Goal: Transaction & Acquisition: Purchase product/service

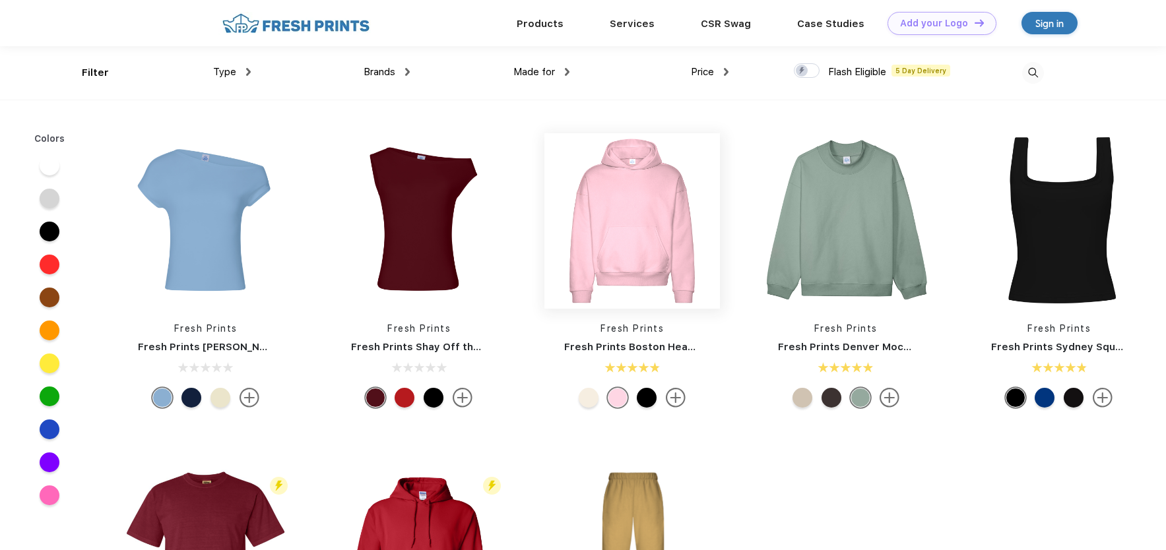
scroll to position [1, 0]
click at [247, 70] on img at bounding box center [248, 71] width 5 height 8
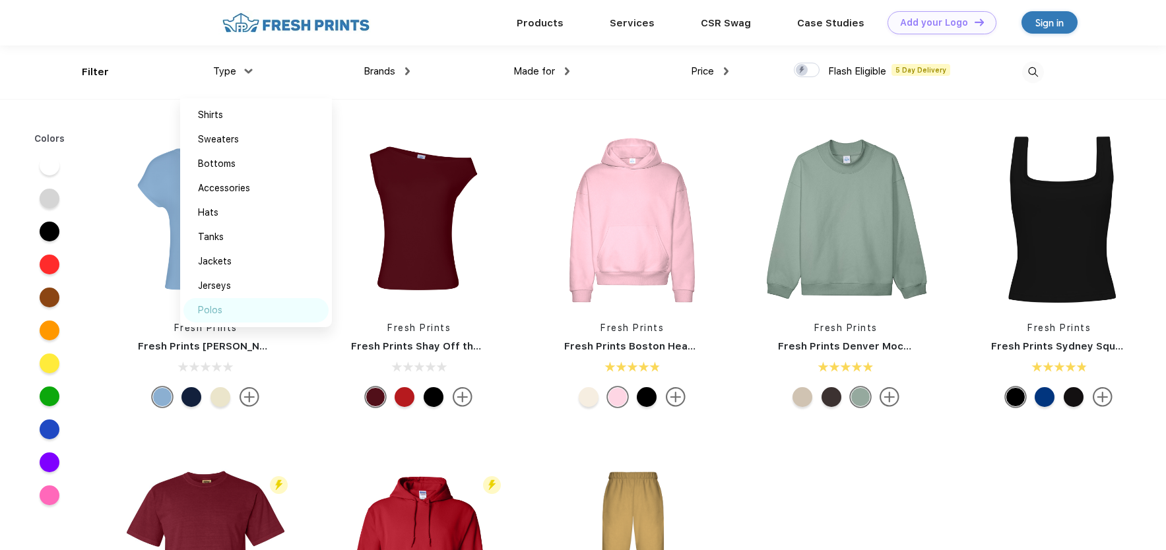
click at [220, 311] on div "Polos" at bounding box center [210, 311] width 24 height 14
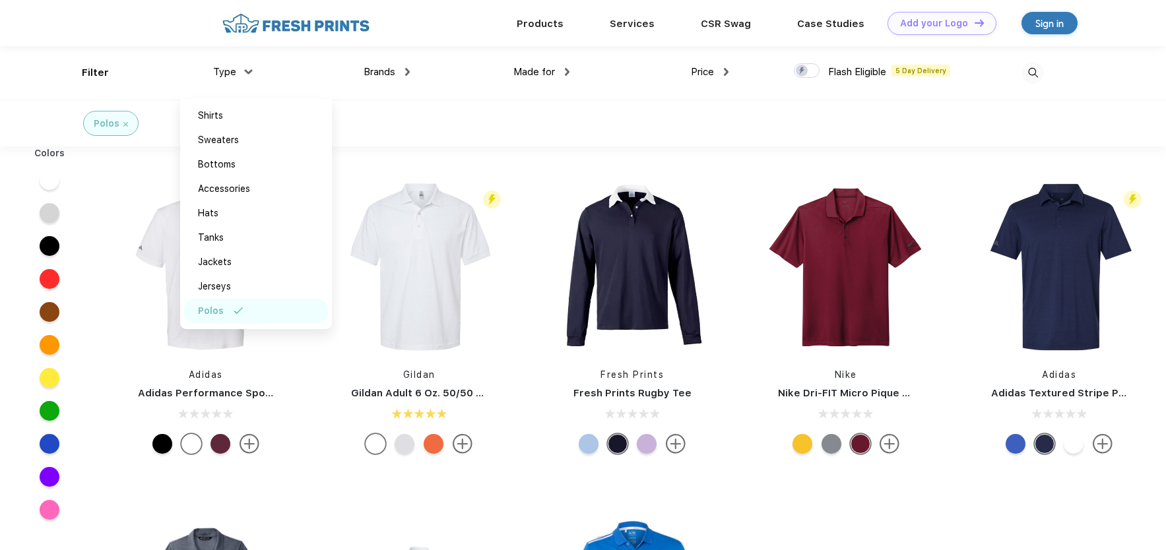
click at [689, 127] on div "Polos" at bounding box center [583, 123] width 1166 height 47
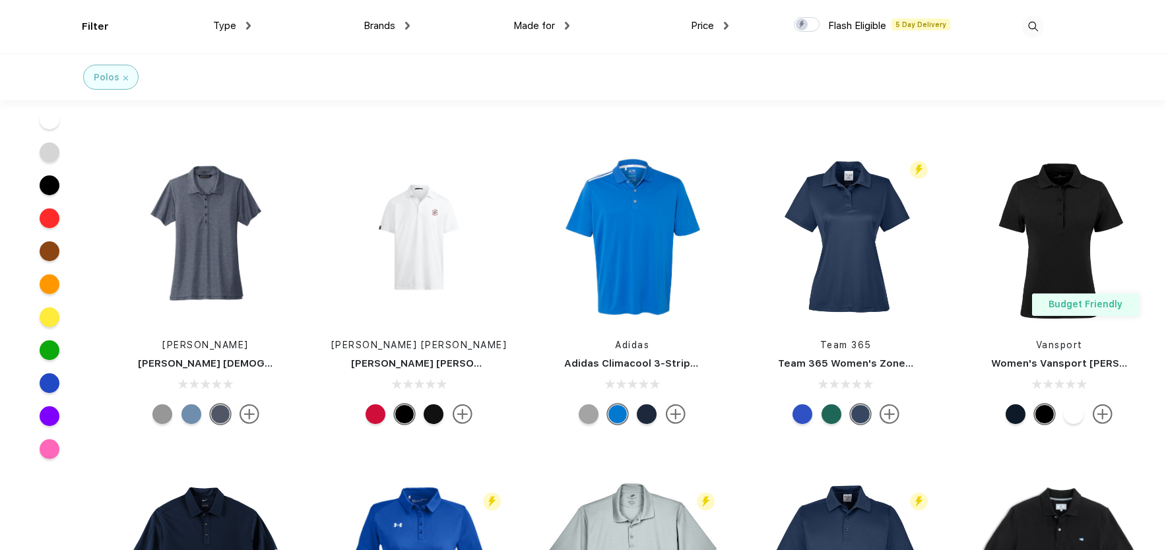
scroll to position [264, 0]
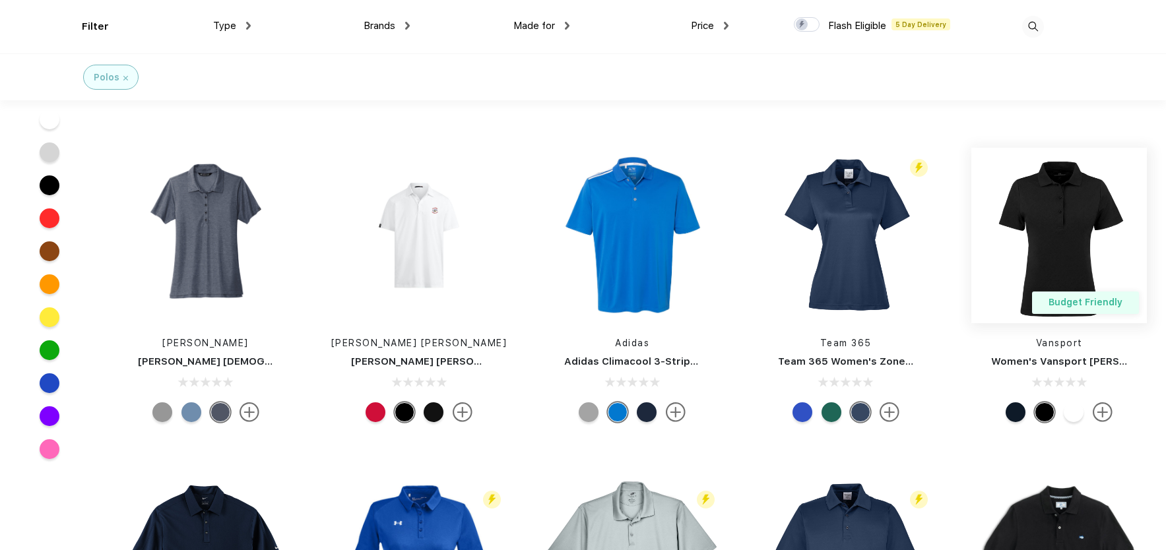
click at [1070, 276] on img at bounding box center [1059, 236] width 176 height 176
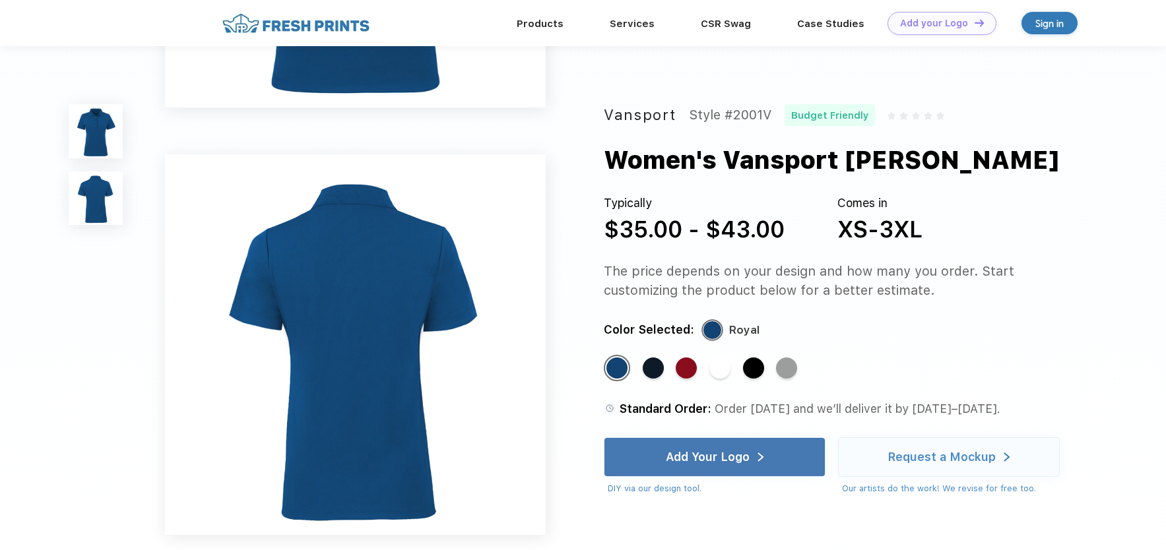
scroll to position [330, 0]
